Goal: Task Accomplishment & Management: Use online tool/utility

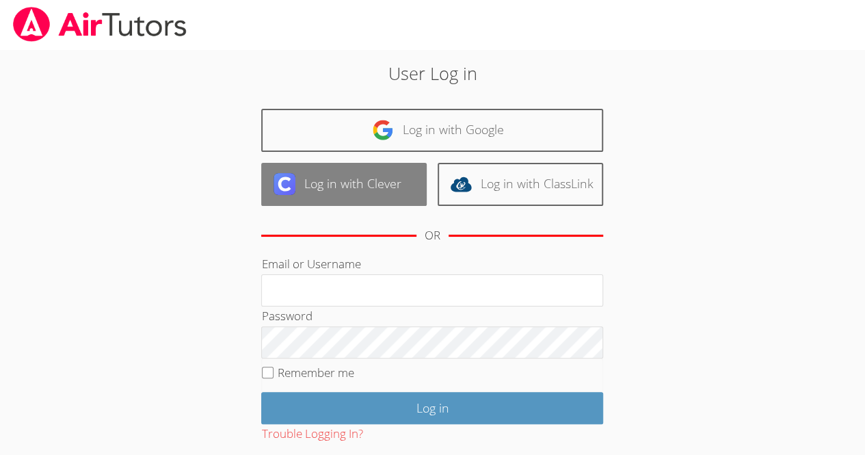
click at [360, 188] on link "Log in with Clever" at bounding box center [343, 184] width 165 height 43
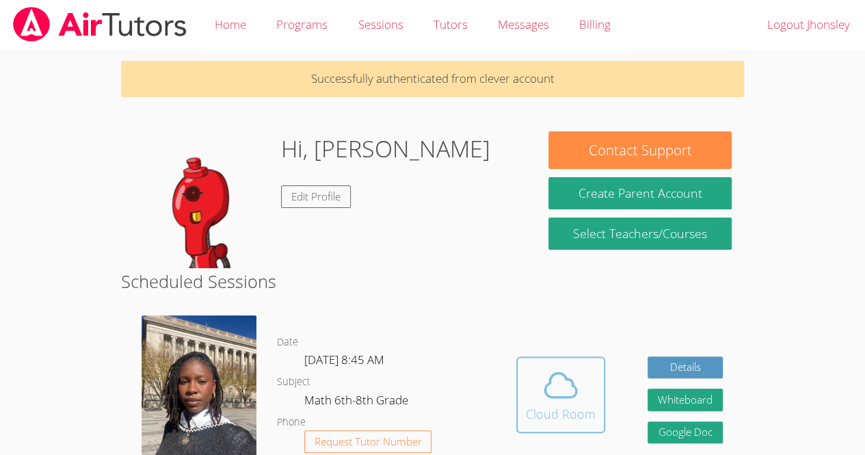
click at [575, 397] on icon at bounding box center [560, 385] width 38 height 38
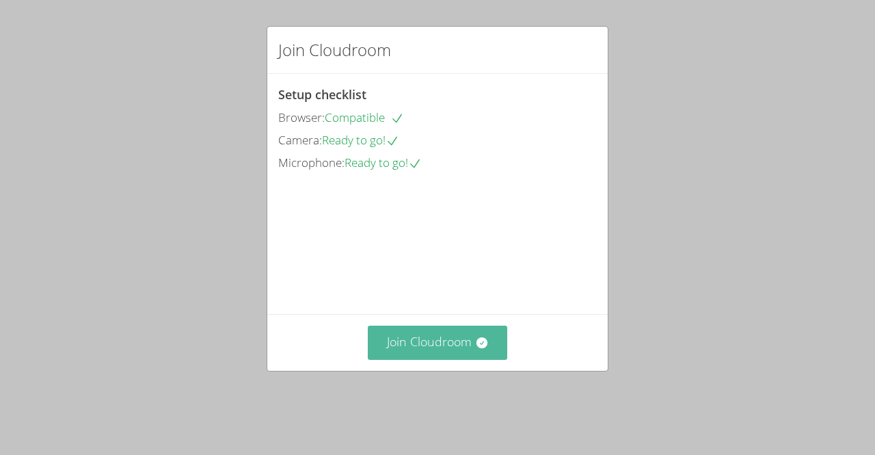
click at [447, 359] on button "Join Cloudroom" at bounding box center [438, 341] width 140 height 33
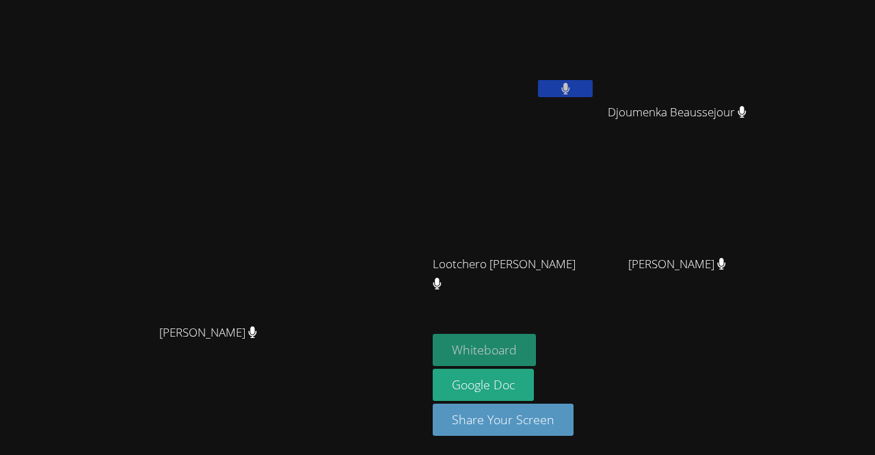
click at [510, 343] on button "Whiteboard" at bounding box center [484, 350] width 103 height 32
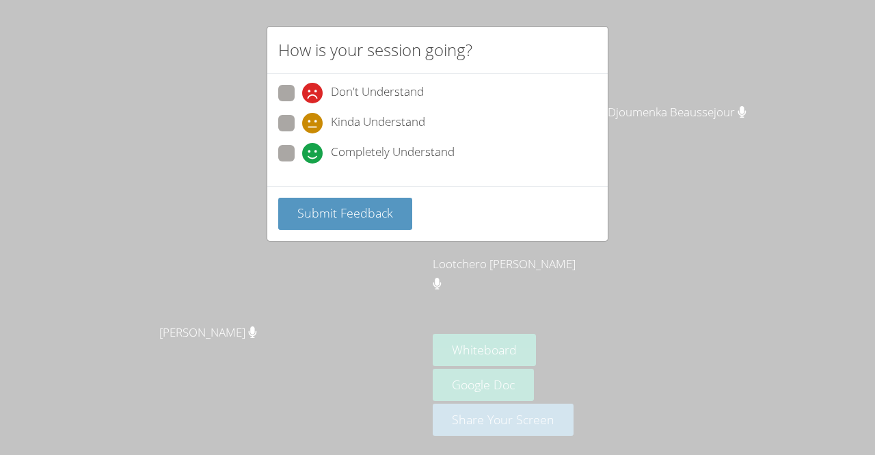
click at [302, 163] on span at bounding box center [302, 163] width 0 height 0
click at [302, 154] on input "Completely Understand" at bounding box center [308, 151] width 12 height 12
radio input "true"
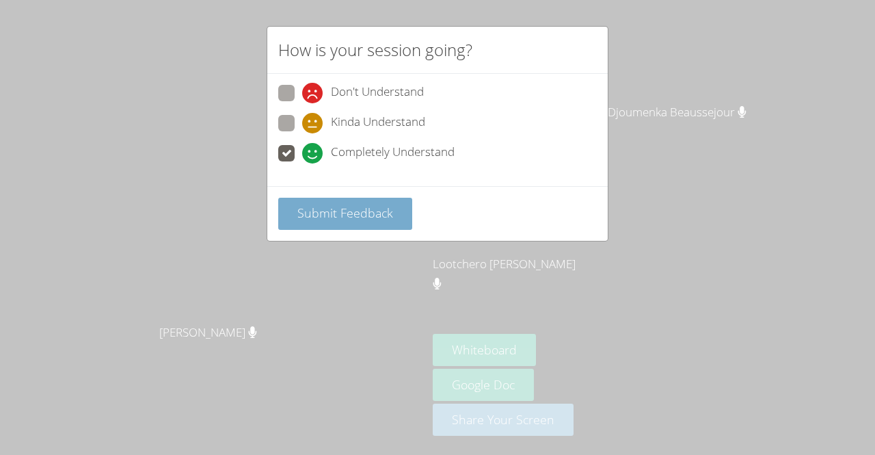
click at [307, 205] on span "Submit Feedback" at bounding box center [345, 212] width 96 height 16
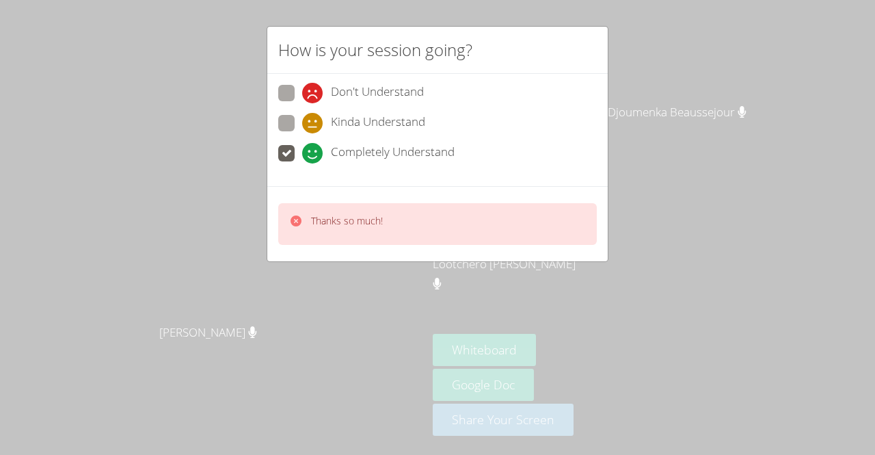
click at [340, 225] on p "Thanks so much!" at bounding box center [347, 221] width 72 height 14
click at [302, 103] on span at bounding box center [302, 103] width 0 height 0
click at [302, 96] on input "Don't Understand" at bounding box center [308, 91] width 12 height 12
radio input "true"
click at [302, 133] on span at bounding box center [302, 133] width 0 height 0
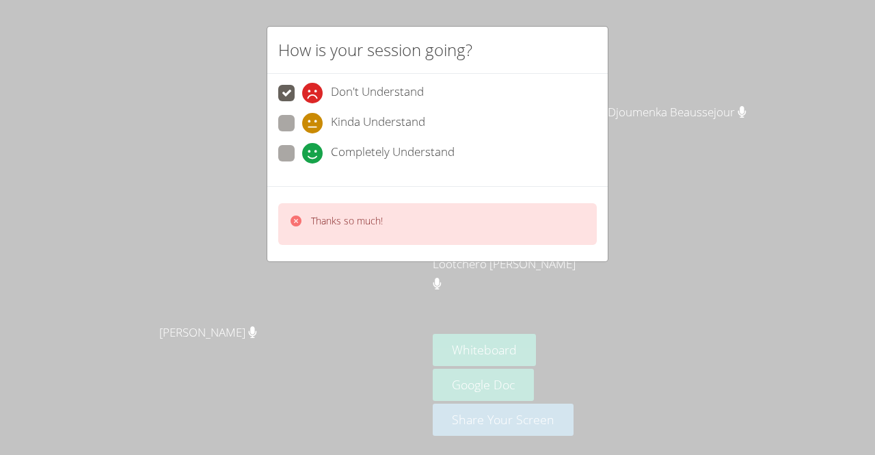
click at [302, 120] on input "Kinda Understand" at bounding box center [308, 121] width 12 height 12
radio input "true"
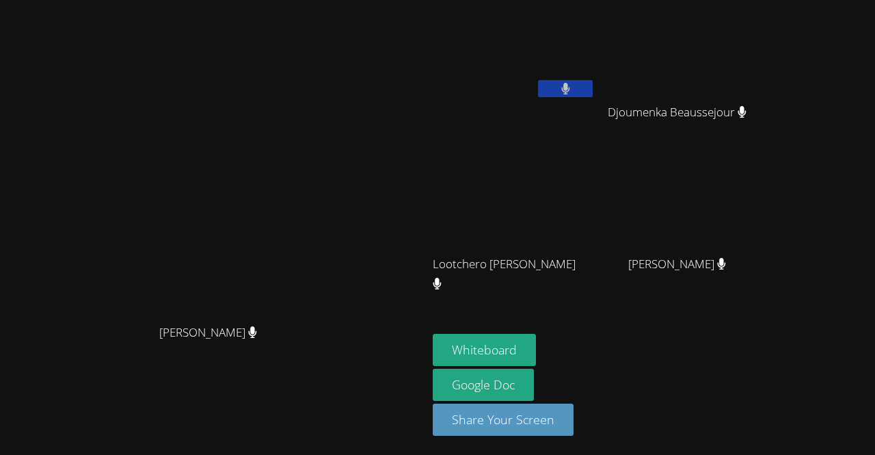
drag, startPoint x: 581, startPoint y: 233, endPoint x: 662, endPoint y: 158, distance: 110.3
click at [595, 158] on video at bounding box center [514, 203] width 163 height 92
